Goal: Task Accomplishment & Management: Use online tool/utility

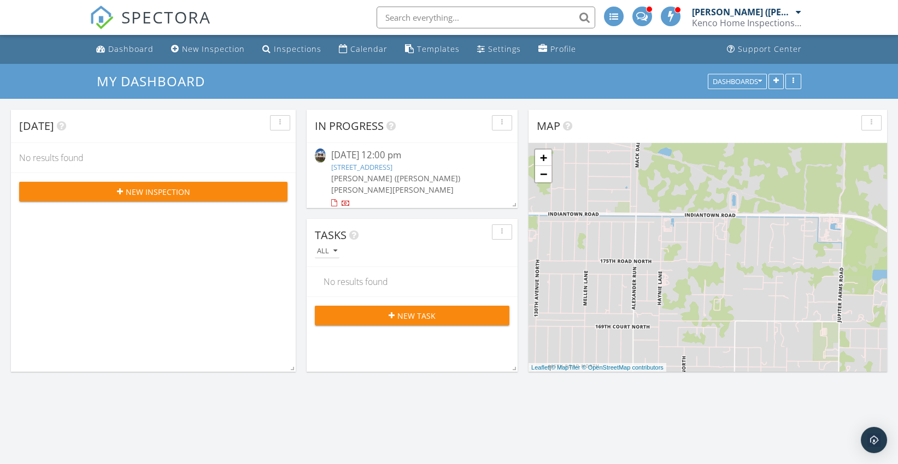
click at [392, 168] on link "[STREET_ADDRESS]" at bounding box center [361, 167] width 61 height 10
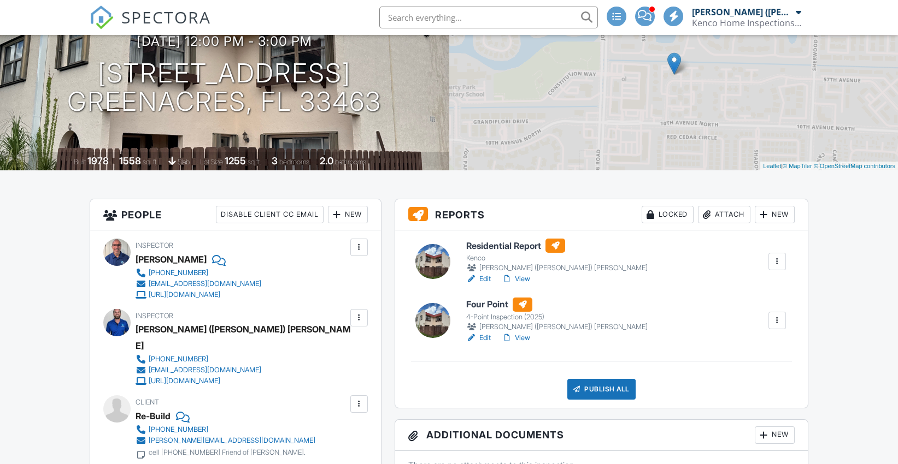
scroll to position [121, 0]
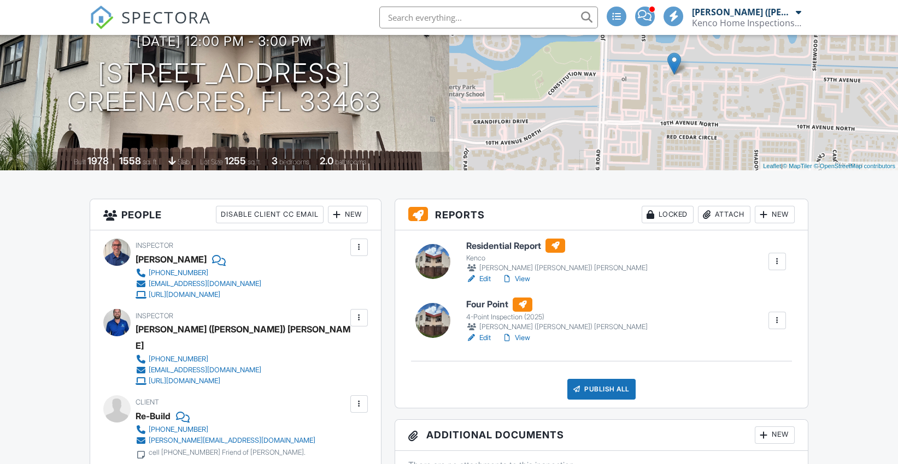
click at [729, 218] on div "Attach" at bounding box center [724, 214] width 52 height 17
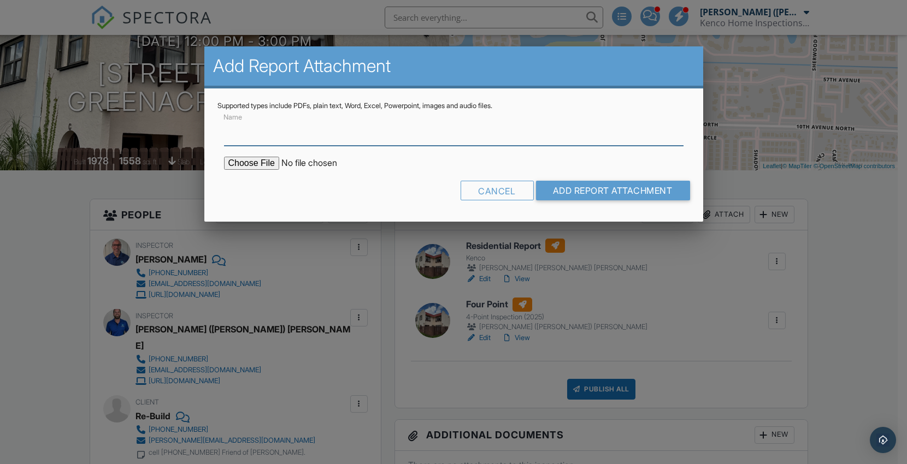
click at [363, 136] on input "Name" at bounding box center [453, 132] width 459 height 27
type input "BuildFax"
click at [264, 162] on input "file" at bounding box center [317, 163] width 186 height 13
drag, startPoint x: 526, startPoint y: 190, endPoint x: 508, endPoint y: 203, distance: 22.2
click at [525, 190] on div "Cancel" at bounding box center [496, 191] width 73 height 20
